Goal: Information Seeking & Learning: Learn about a topic

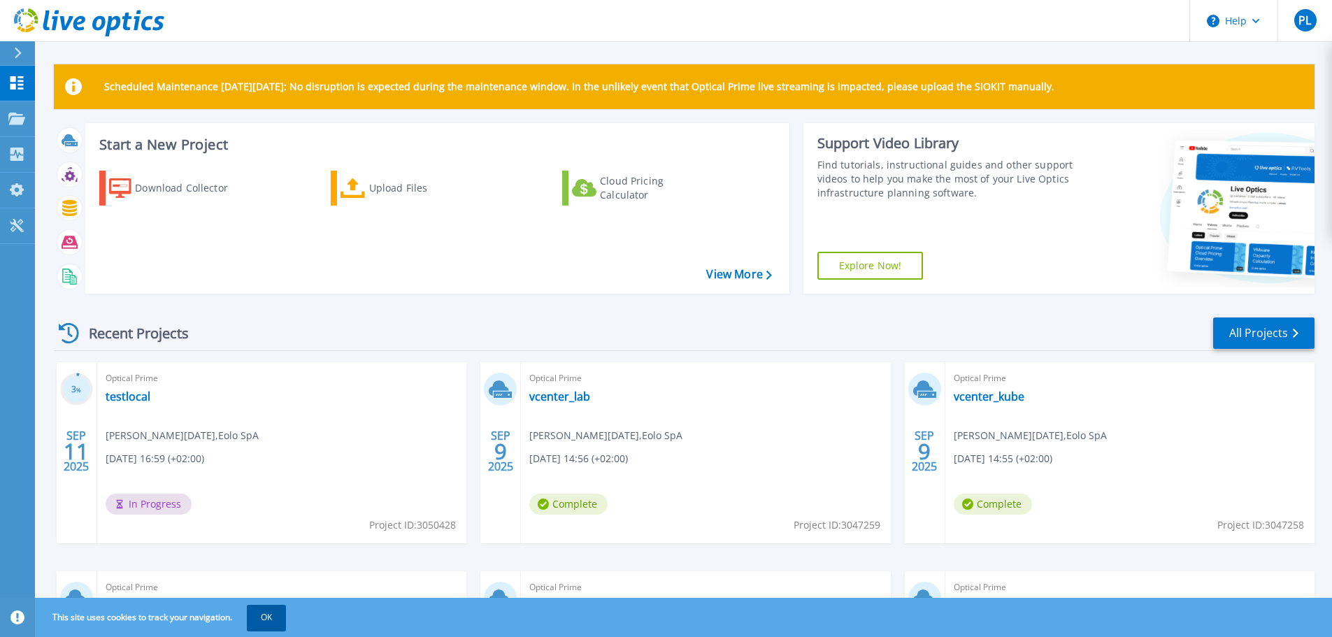
click at [268, 616] on button "OK" at bounding box center [266, 617] width 39 height 25
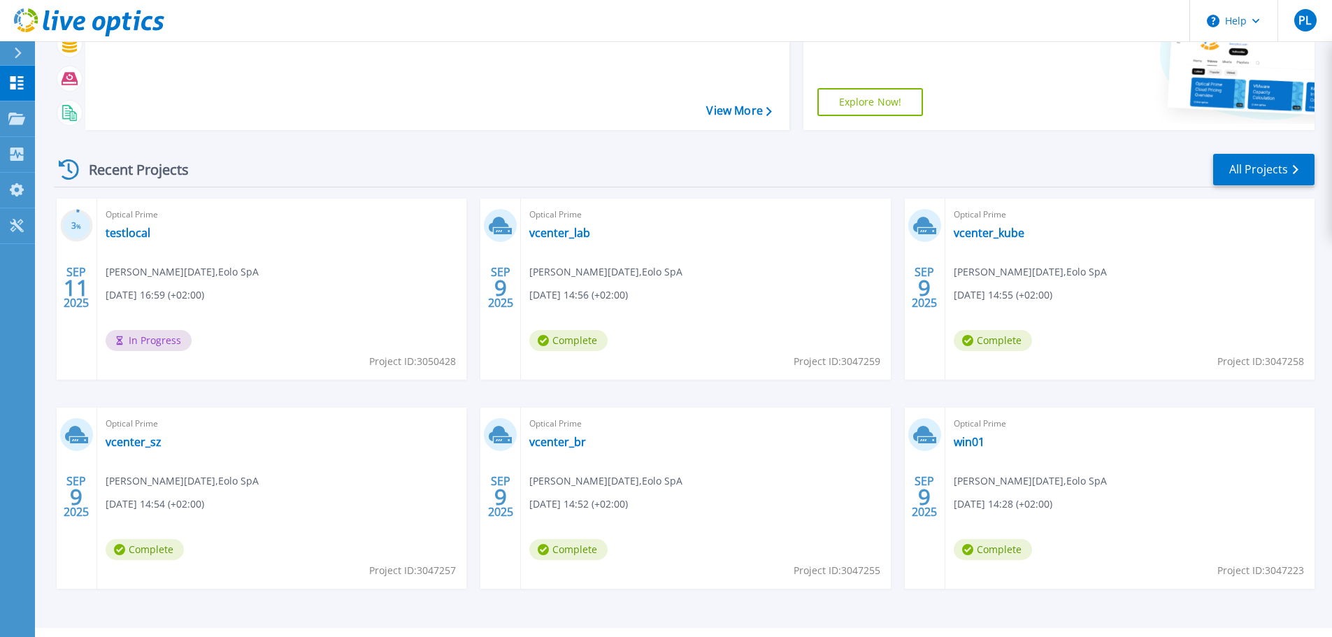
scroll to position [196, 0]
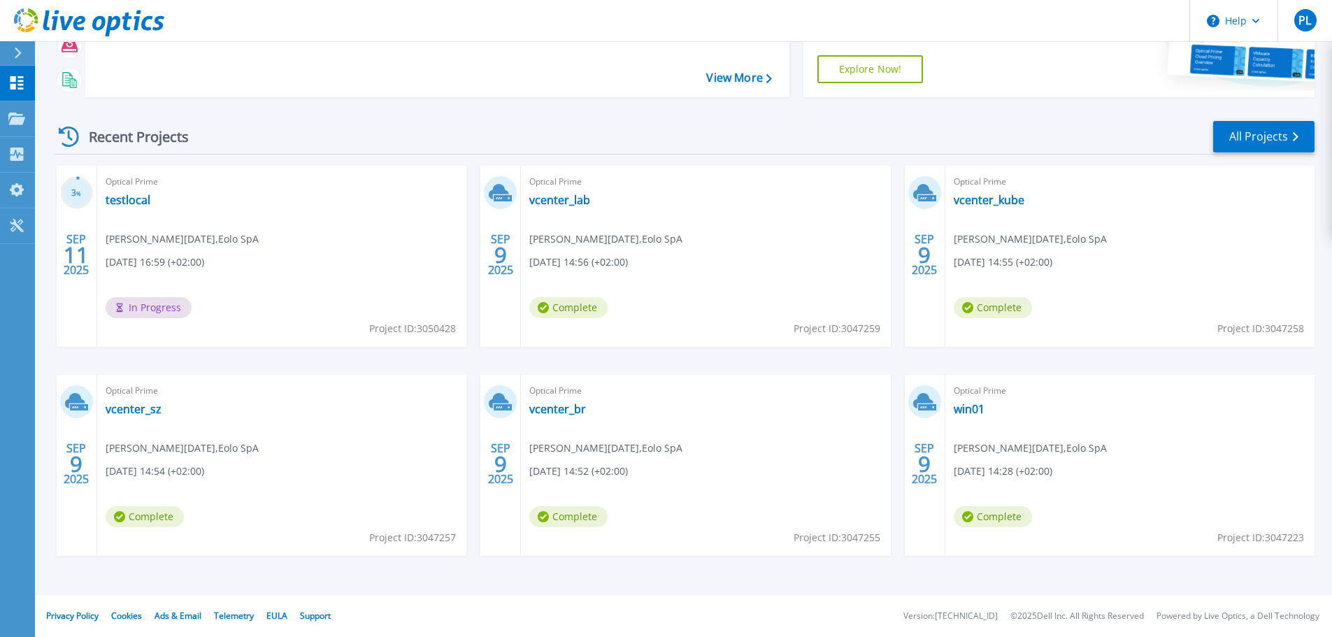
click at [84, 20] on icon at bounding box center [79, 23] width 12 height 15
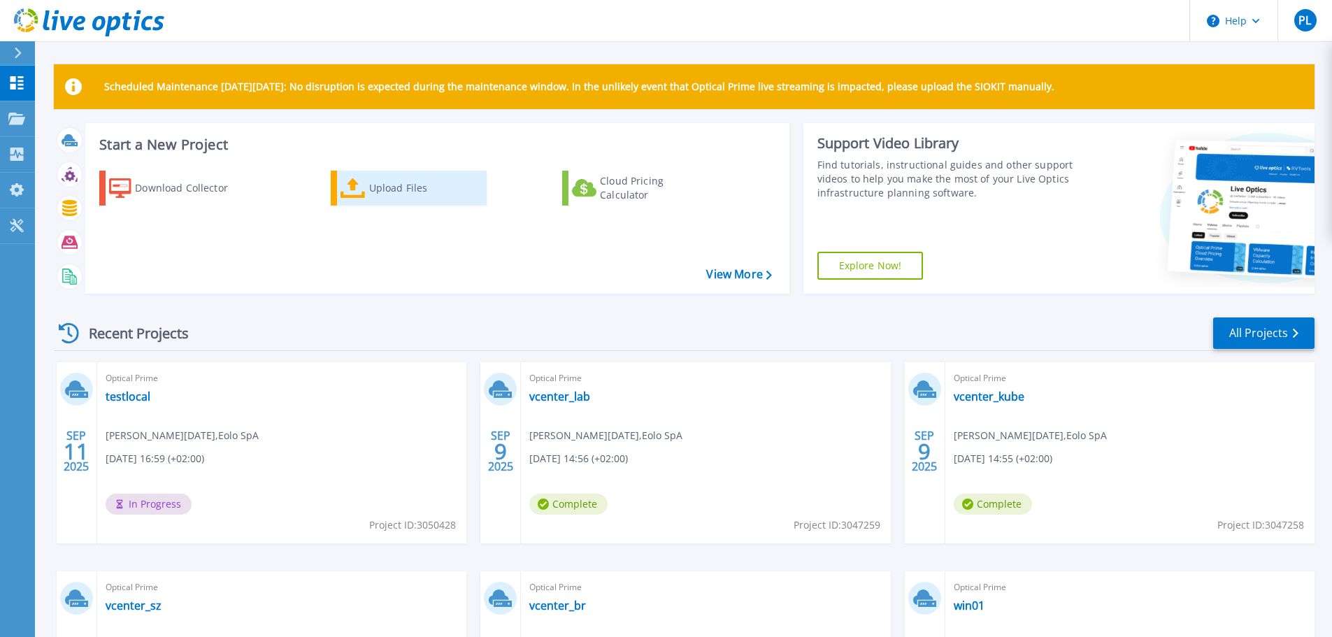
click at [375, 195] on div "Upload Files" at bounding box center [425, 188] width 112 height 28
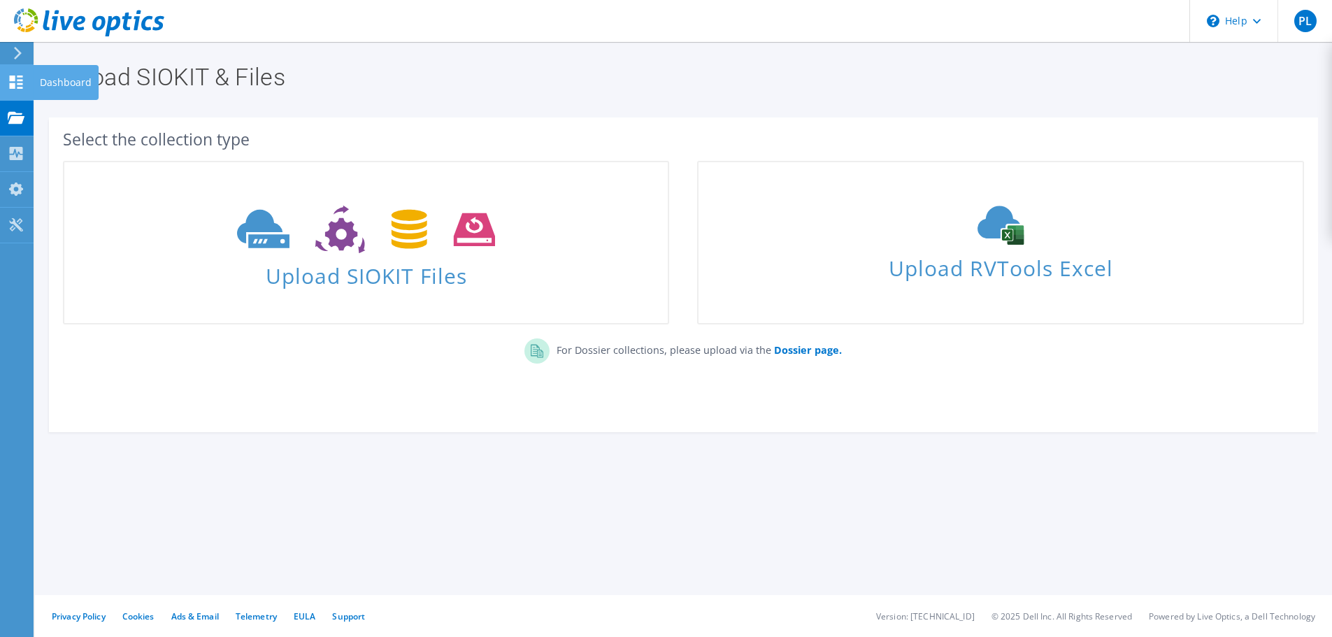
click at [23, 89] on div at bounding box center [16, 83] width 17 height 15
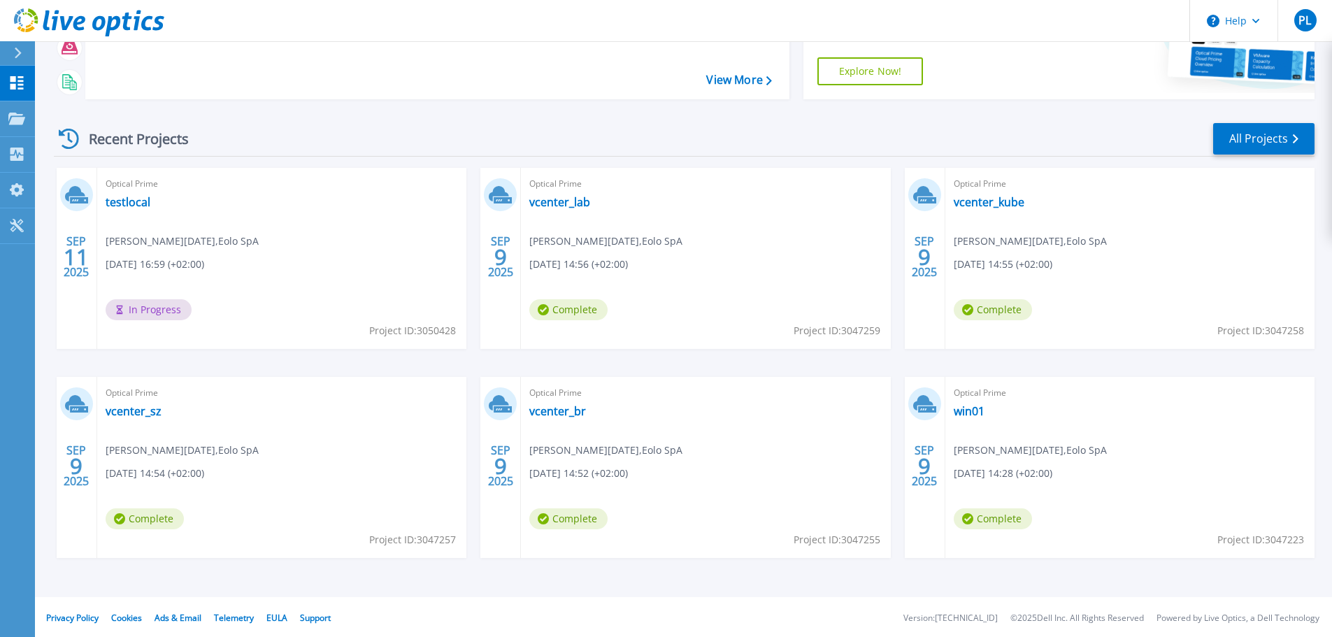
scroll to position [196, 0]
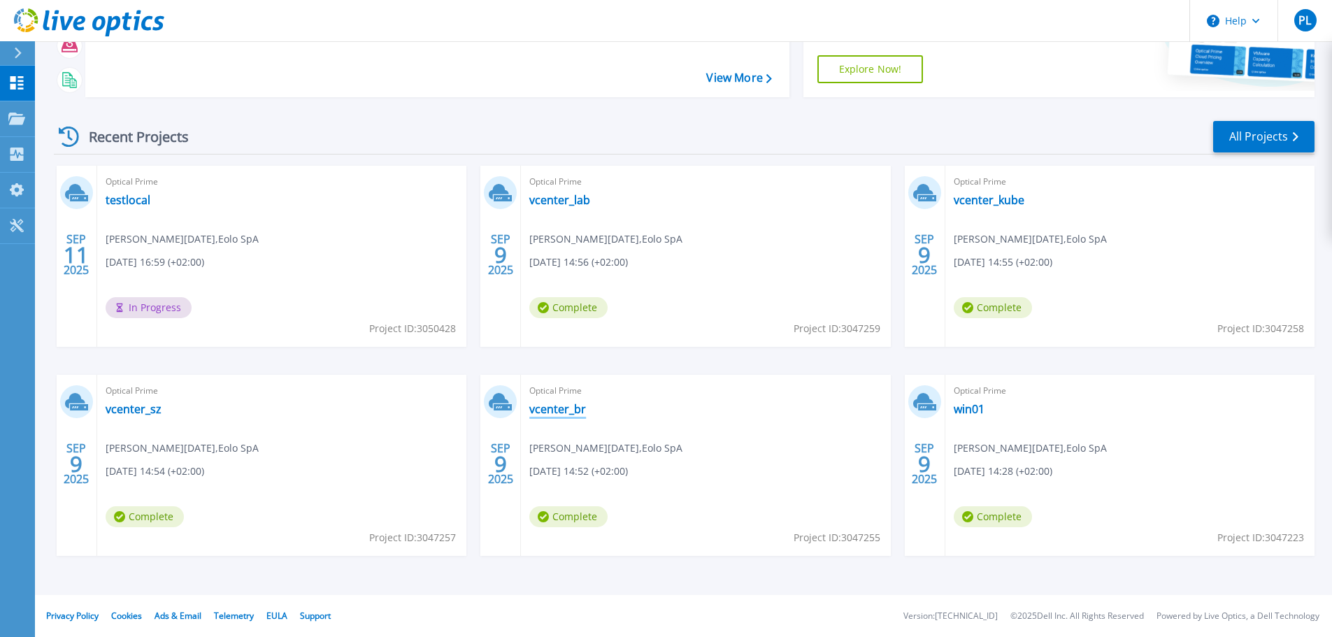
click at [549, 410] on link "vcenter_br" at bounding box center [557, 409] width 57 height 14
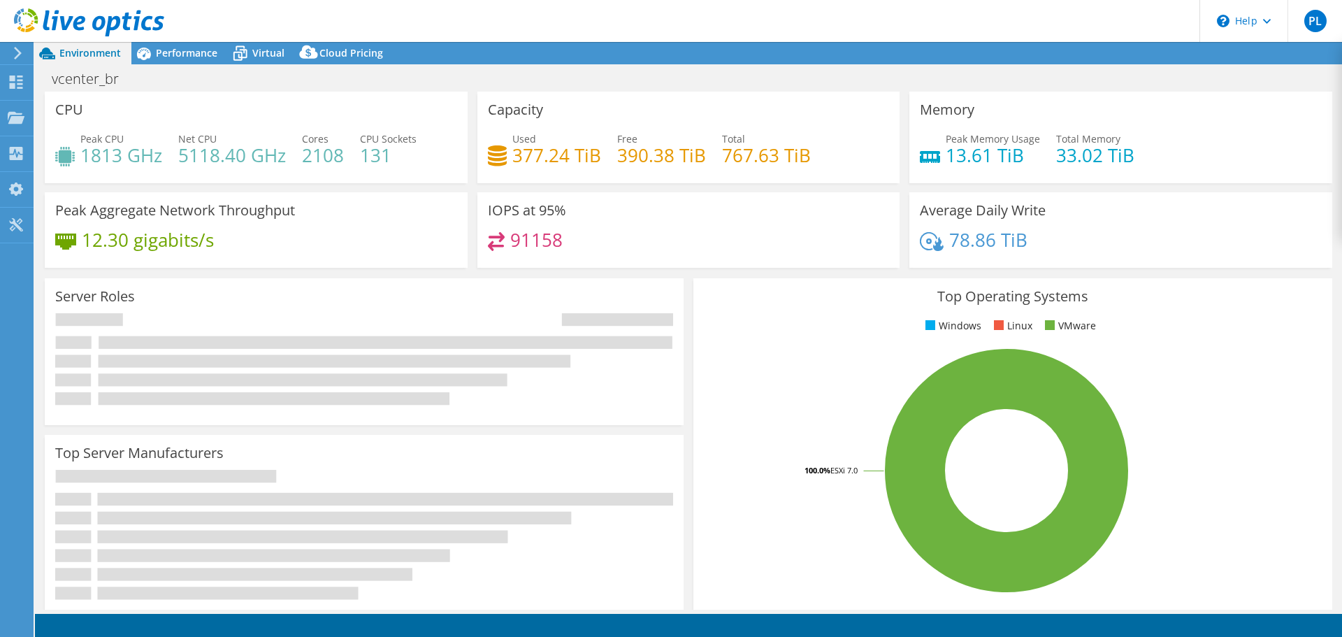
select select "USD"
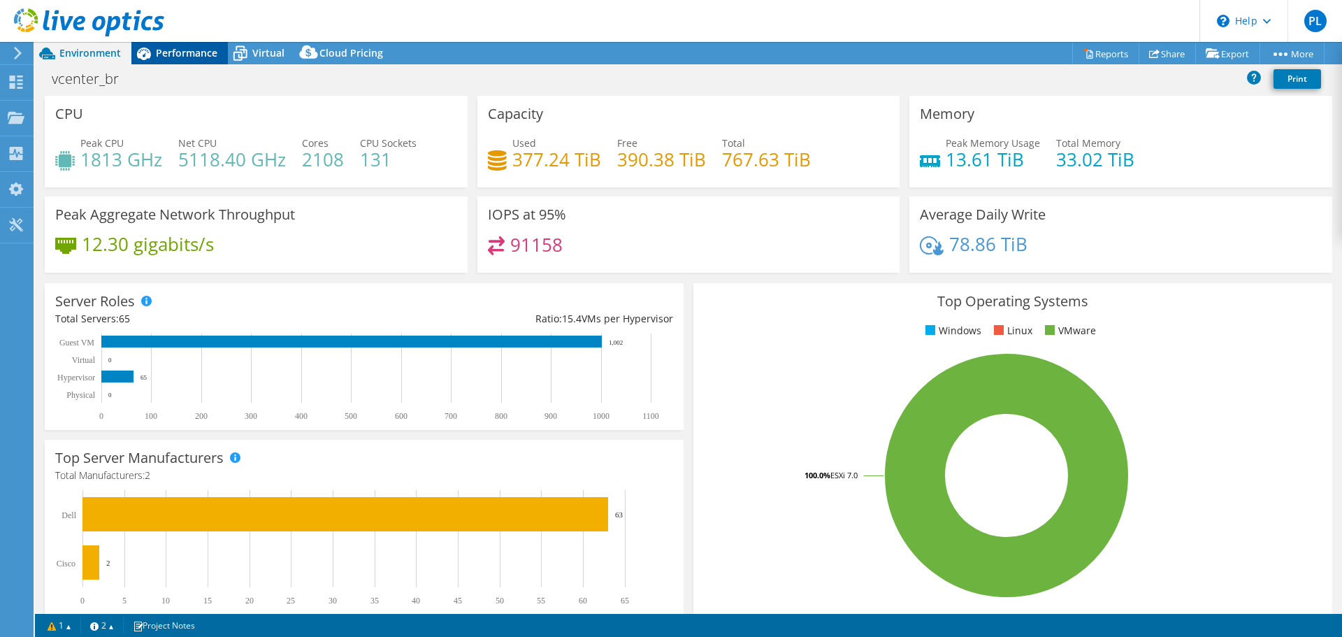
click at [192, 49] on span "Performance" at bounding box center [187, 52] width 62 height 13
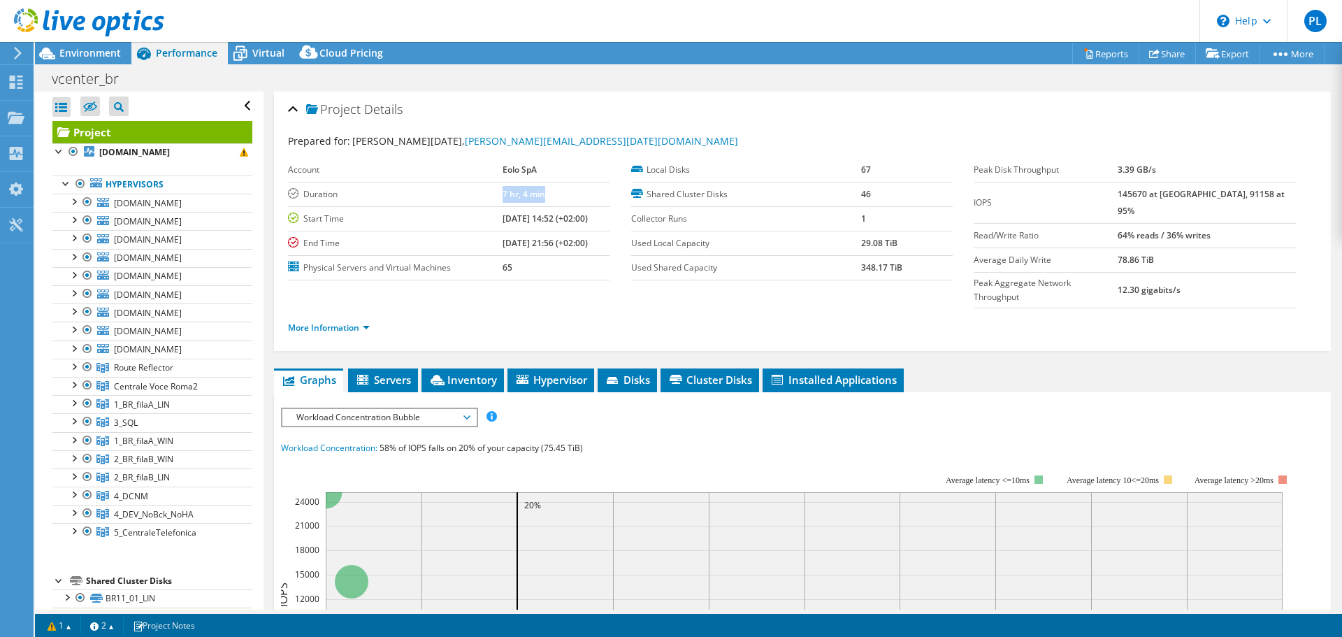
drag, startPoint x: 484, startPoint y: 194, endPoint x: 531, endPoint y: 192, distance: 46.9
click at [531, 192] on tr "Duration 7 hr, 4 min" at bounding box center [449, 194] width 322 height 24
click at [542, 194] on td "7 hr, 4 min" at bounding box center [557, 194] width 108 height 24
click at [70, 47] on span "Environment" at bounding box center [90, 52] width 62 height 13
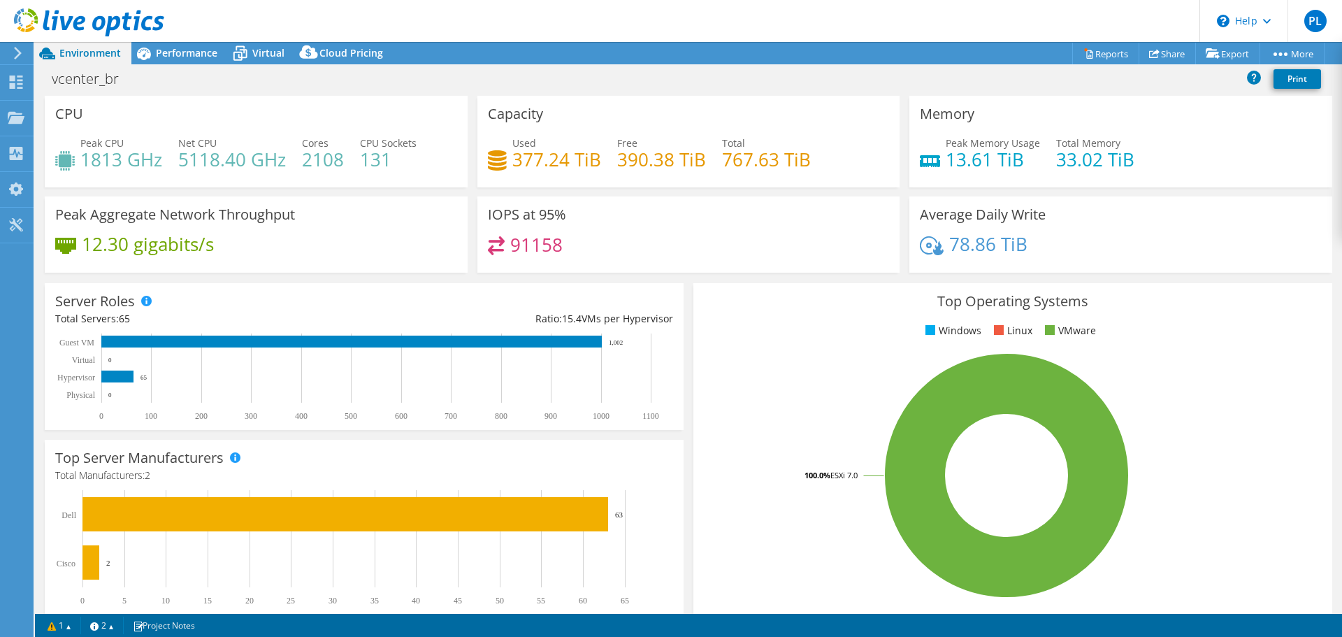
click at [20, 52] on use at bounding box center [18, 53] width 8 height 13
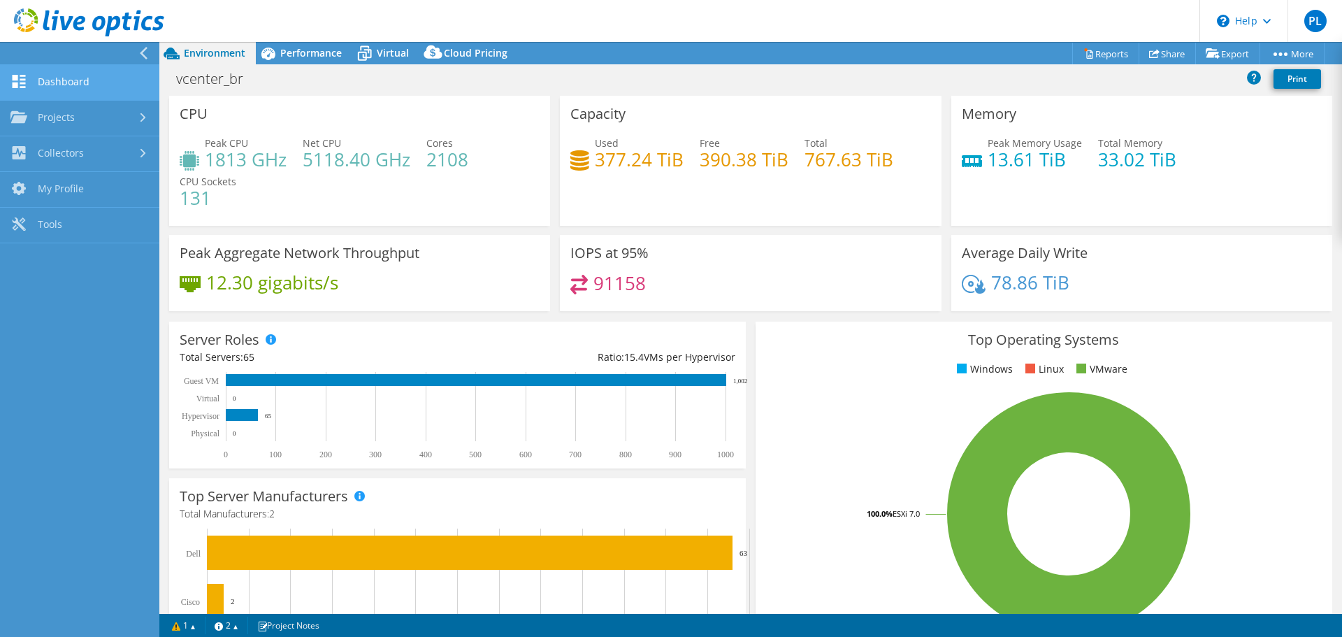
click at [37, 78] on link "Dashboard" at bounding box center [79, 83] width 159 height 36
